Goal: Information Seeking & Learning: Learn about a topic

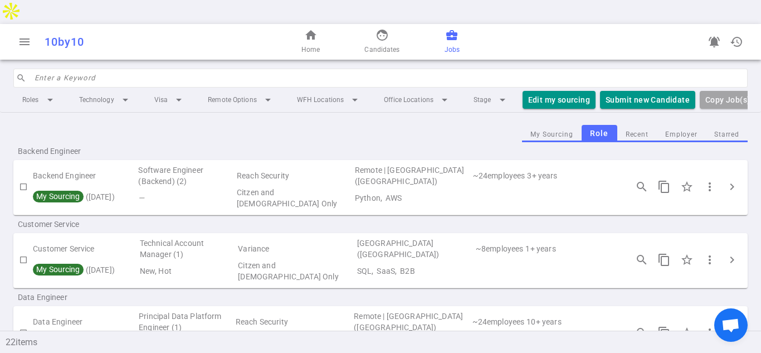
click at [452, 44] on span "Jobs" at bounding box center [452, 49] width 15 height 11
click at [734, 180] on span "chevron_right" at bounding box center [731, 186] width 13 height 13
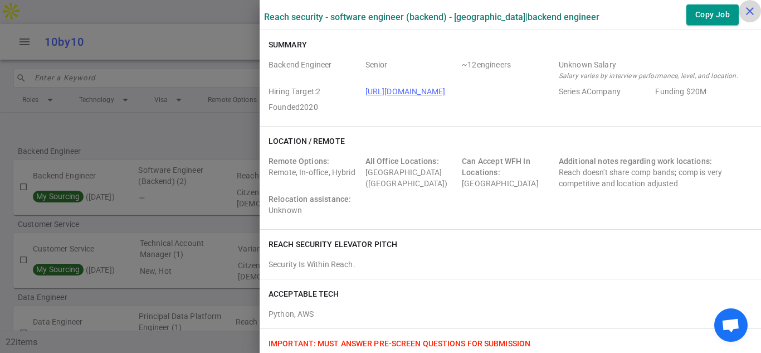
click at [747, 12] on icon "close" at bounding box center [749, 10] width 13 height 13
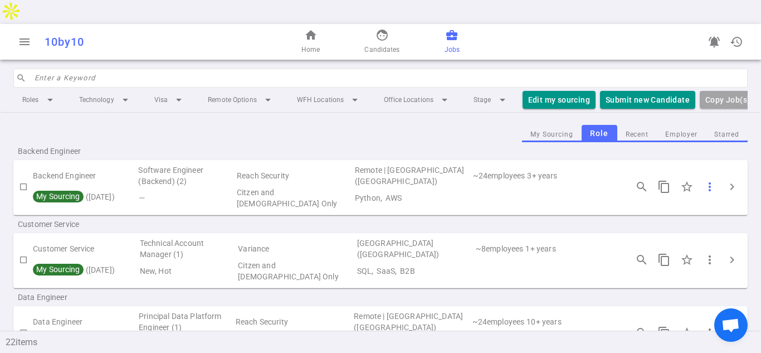
click at [711, 180] on span "more_vert" at bounding box center [709, 186] width 13 height 13
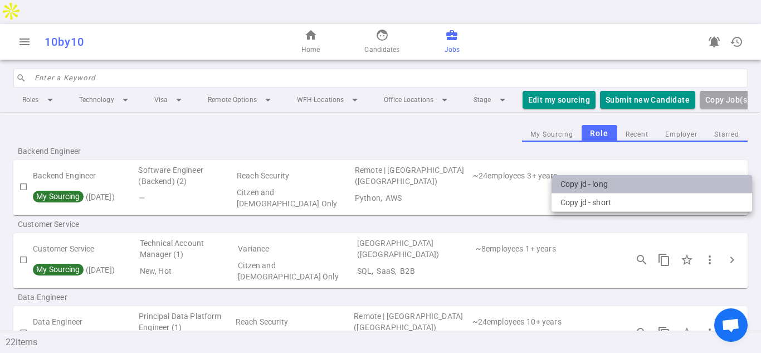
click at [592, 183] on li "Copy JD - long" at bounding box center [651, 184] width 201 height 18
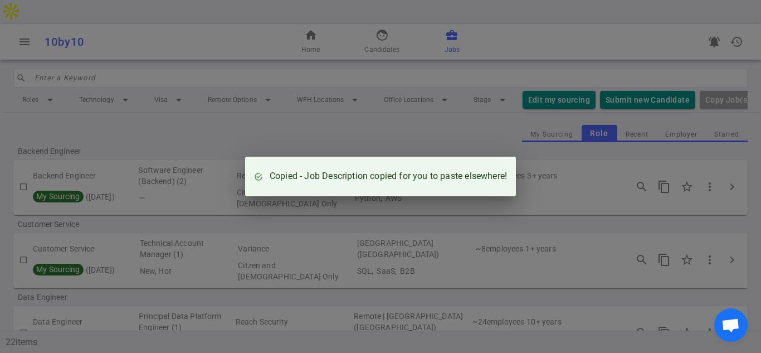
click at [598, 158] on div "Copied - Job Description copied for you to paste elsewhere!" at bounding box center [380, 176] width 761 height 353
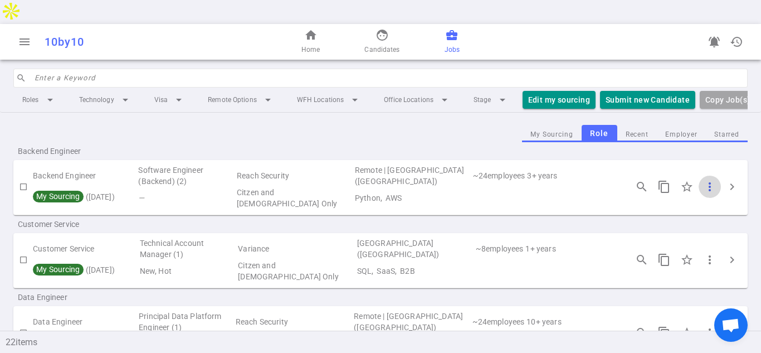
click at [711, 180] on span "more_vert" at bounding box center [709, 186] width 13 height 13
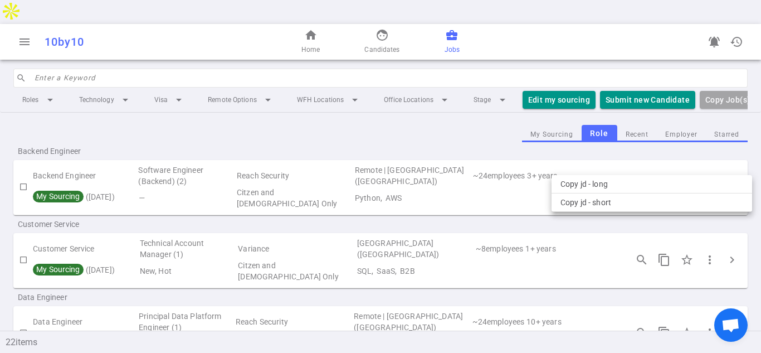
click at [660, 162] on div at bounding box center [380, 176] width 761 height 353
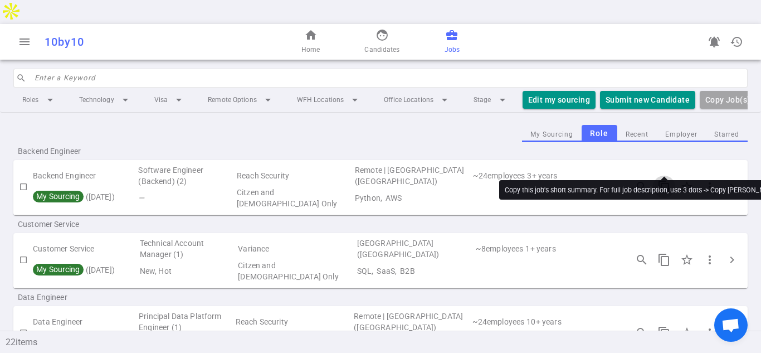
click at [663, 180] on span "content_copy" at bounding box center [663, 186] width 13 height 13
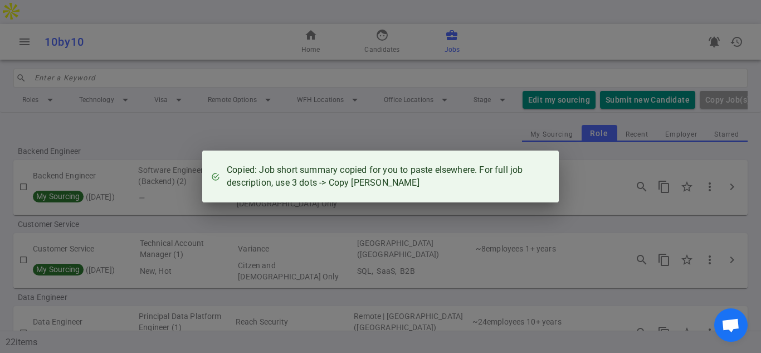
click at [663, 162] on div "Copied: Job short summary copied for you to paste elsewhere. For full job descr…" at bounding box center [380, 176] width 761 height 353
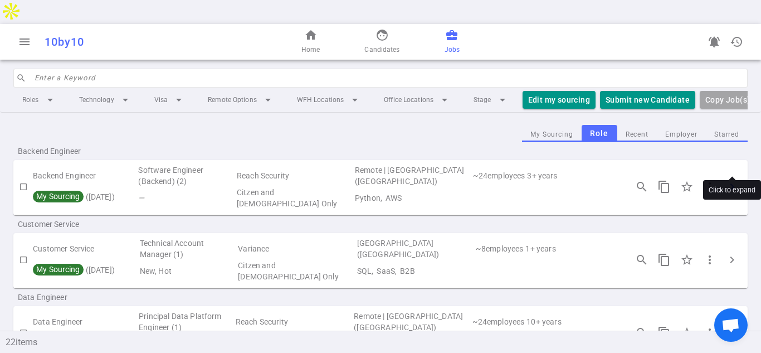
click at [733, 180] on span "chevron_right" at bounding box center [731, 186] width 13 height 13
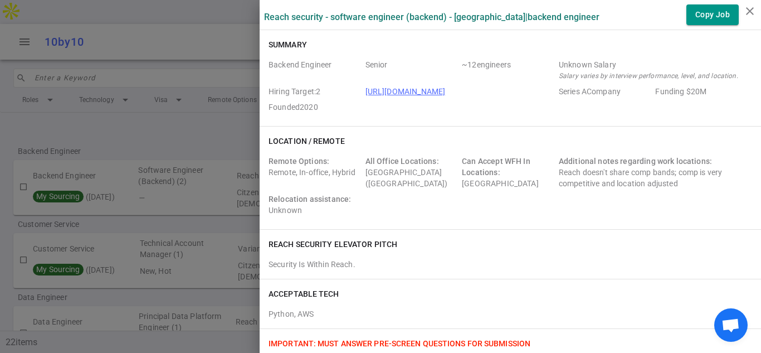
click at [504, 215] on div "Remote Options: Remote, In-office, Hybrid All Office Locations: [GEOGRAPHIC_DAT…" at bounding box center [511, 187] width 484 height 65
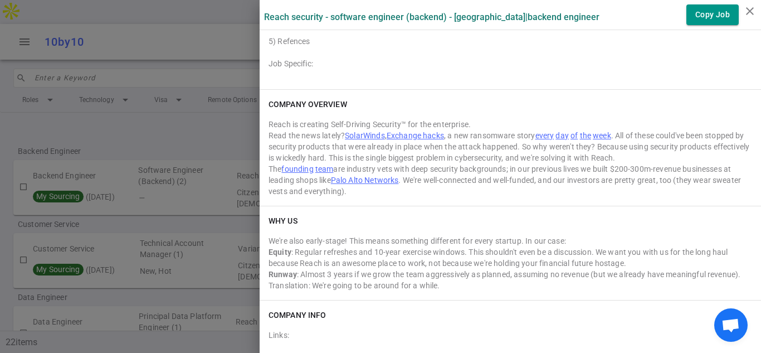
scroll to position [1916, 0]
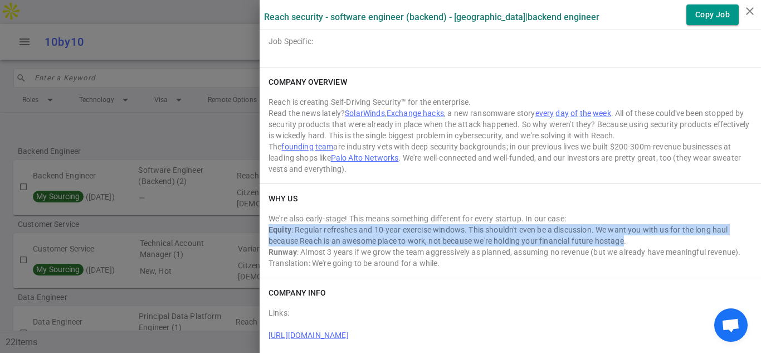
drag, startPoint x: 625, startPoint y: 243, endPoint x: 266, endPoint y: 230, distance: 359.0
click at [266, 230] on div "WHY US We're also early-stage! This means something different for every startup…" at bounding box center [510, 231] width 501 height 94
copy div "Equity : Regular refreshes and 10-year exercise windows. This shouldn't even be…"
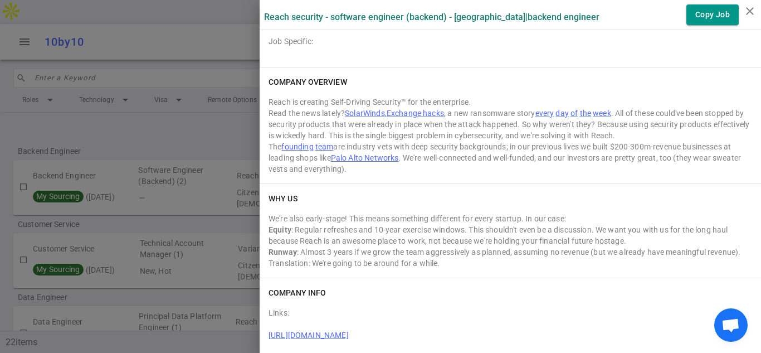
click at [269, 129] on div "Read the news lately? SolarWinds , Exchange hacks , a new ransomware story ever…" at bounding box center [511, 124] width 484 height 33
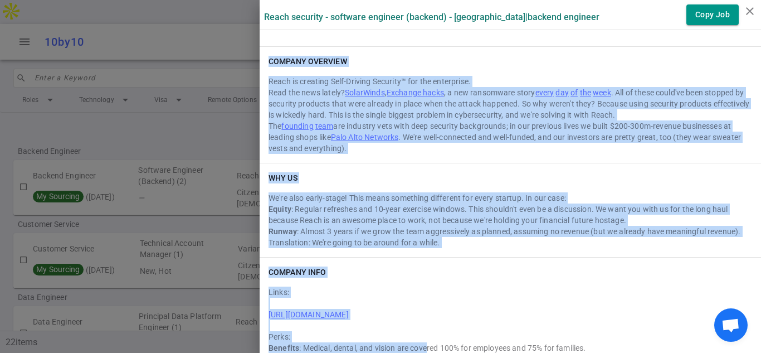
scroll to position [1946, 0]
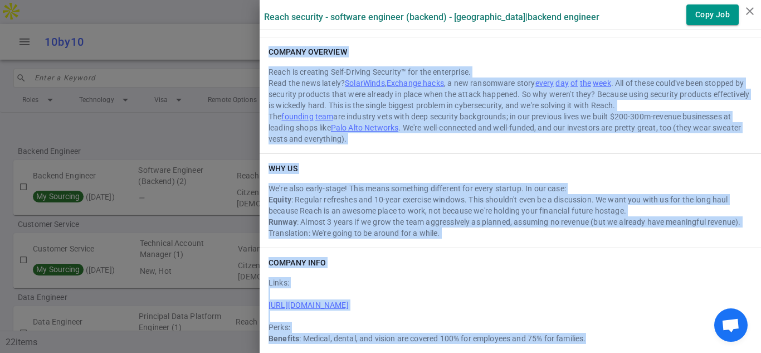
drag, startPoint x: 270, startPoint y: 76, endPoint x: 614, endPoint y: 338, distance: 432.5
click at [712, 12] on button "Copy Job" at bounding box center [712, 14] width 52 height 21
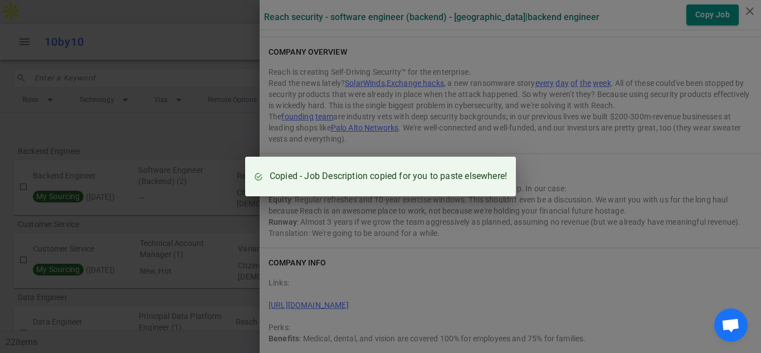
click at [569, 143] on div "Copied - Job Description copied for you to paste elsewhere!" at bounding box center [380, 176] width 761 height 353
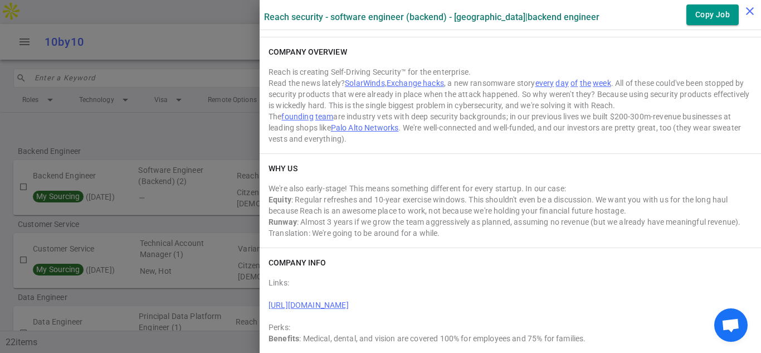
click at [748, 12] on icon "close" at bounding box center [749, 10] width 13 height 13
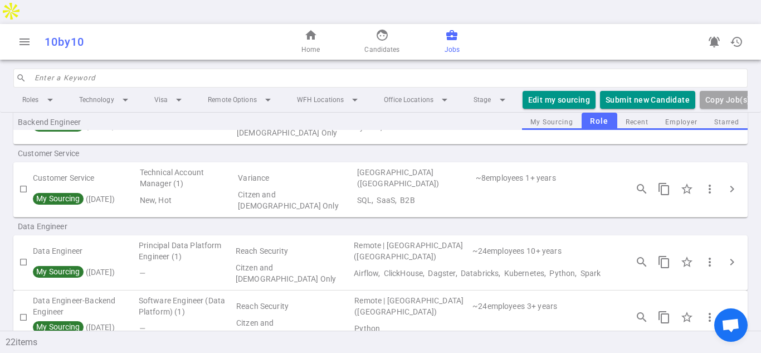
scroll to position [82, 0]
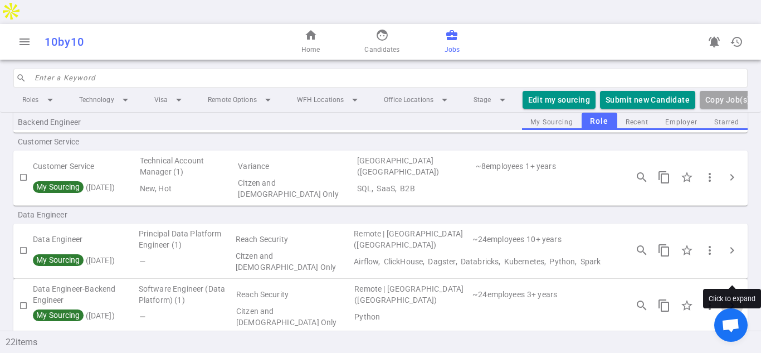
click at [733, 299] on span "chevron_right" at bounding box center [731, 305] width 13 height 13
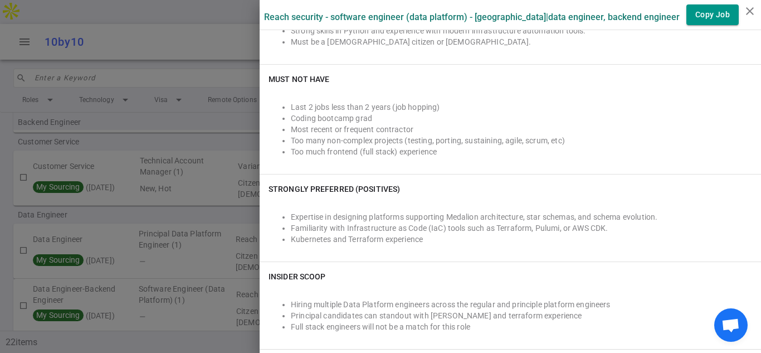
scroll to position [0, 0]
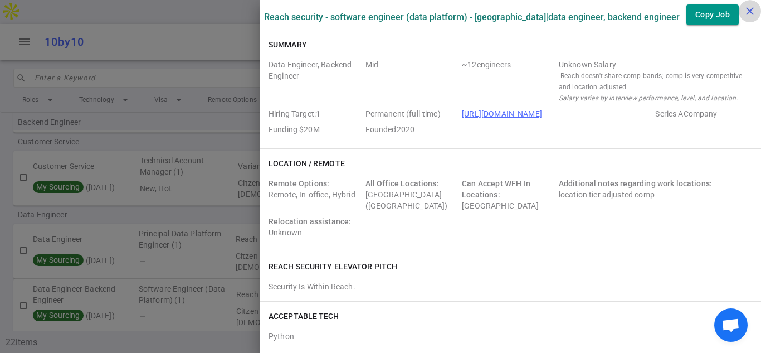
click at [748, 11] on icon "close" at bounding box center [749, 10] width 13 height 13
